Goal: Find specific fact: Find specific fact

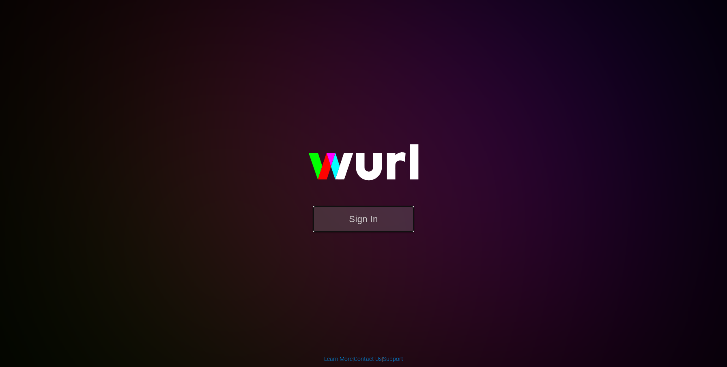
click at [343, 223] on button "Sign In" at bounding box center [363, 219] width 101 height 26
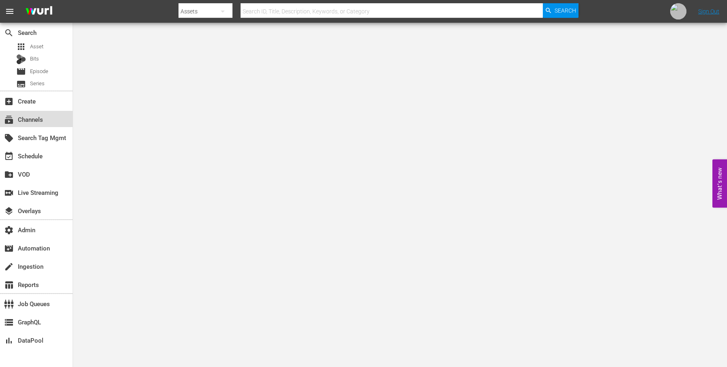
click at [34, 114] on div "subscriptions Channels" at bounding box center [36, 119] width 73 height 16
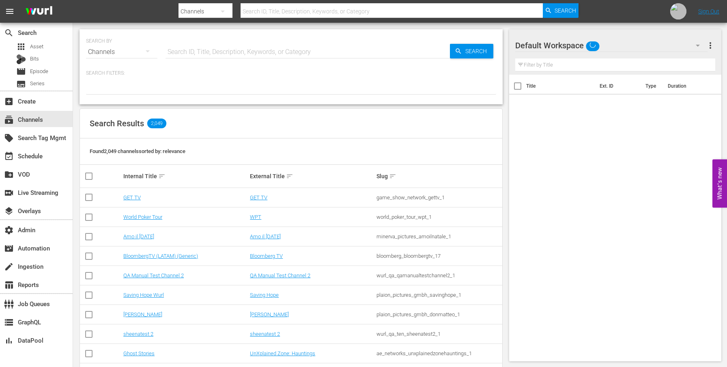
click at [184, 52] on input "text" at bounding box center [307, 51] width 284 height 19
type input "all reality"
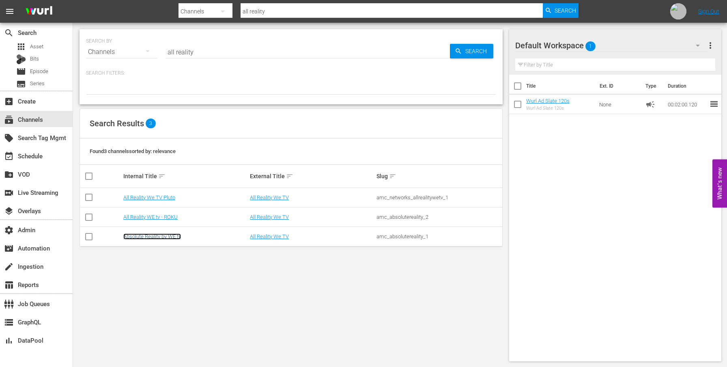
click at [135, 239] on link "Absolute Reality by WE tv" at bounding box center [152, 236] width 58 height 6
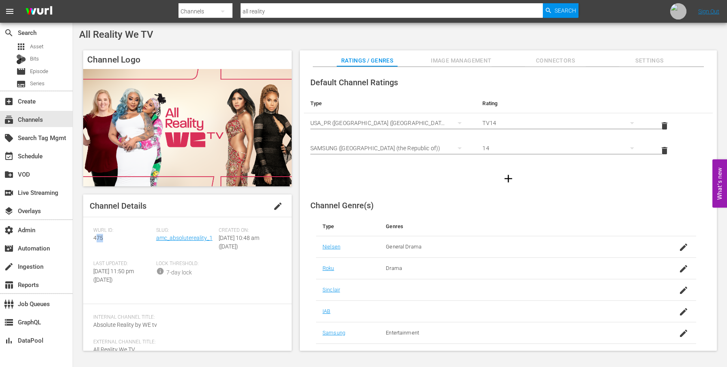
drag, startPoint x: 104, startPoint y: 237, endPoint x: 95, endPoint y: 237, distance: 9.3
click at [95, 237] on div "Wurl ID: 475" at bounding box center [124, 243] width 63 height 33
click at [92, 237] on div "Channel Details edit Wurl ID: 475 Slug: amc_absolutereality_1 Created On: Mon M…" at bounding box center [187, 272] width 208 height 156
copy span "475"
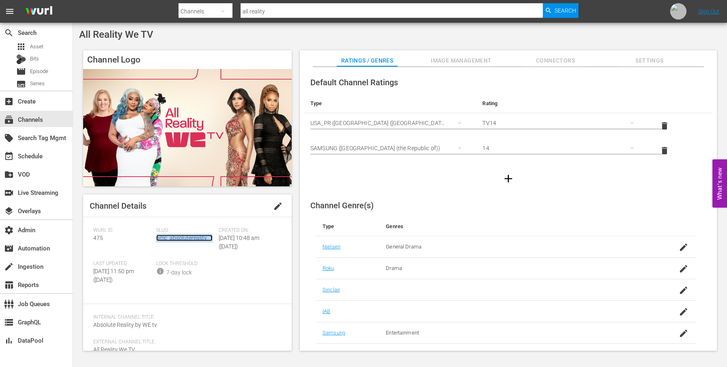
copy link "amc_absolutereality_1"
click at [340, 13] on input "all reality" at bounding box center [391, 11] width 302 height 19
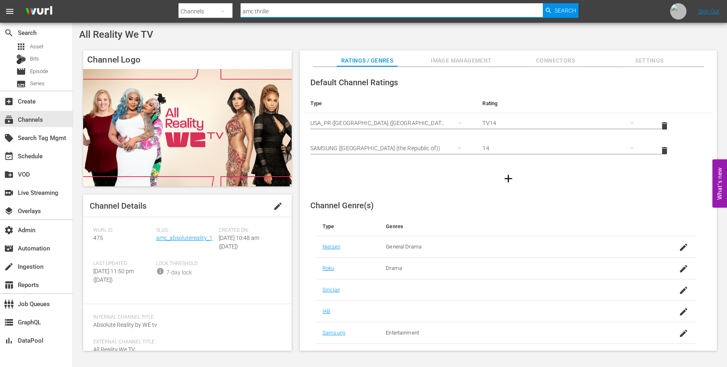
type input "amc thriller"
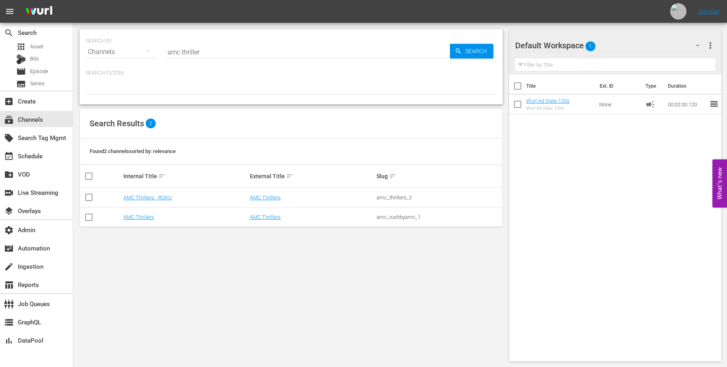
click at [399, 219] on div "amc_rushbyamc_1" at bounding box center [438, 217] width 124 height 6
copy div "amc_rushbyamc_1"
click at [268, 221] on td "AMC Thrillers" at bounding box center [312, 216] width 127 height 19
click at [268, 219] on link "AMC Thrillers" at bounding box center [265, 217] width 31 height 6
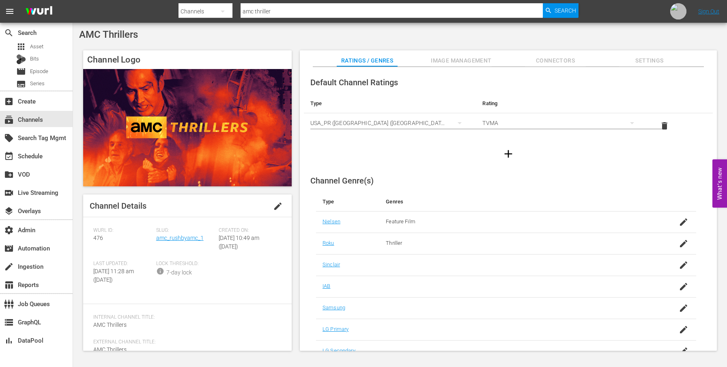
click at [98, 240] on span "476" at bounding box center [98, 237] width 10 height 6
copy span "476"
